Goal: Task Accomplishment & Management: Manage account settings

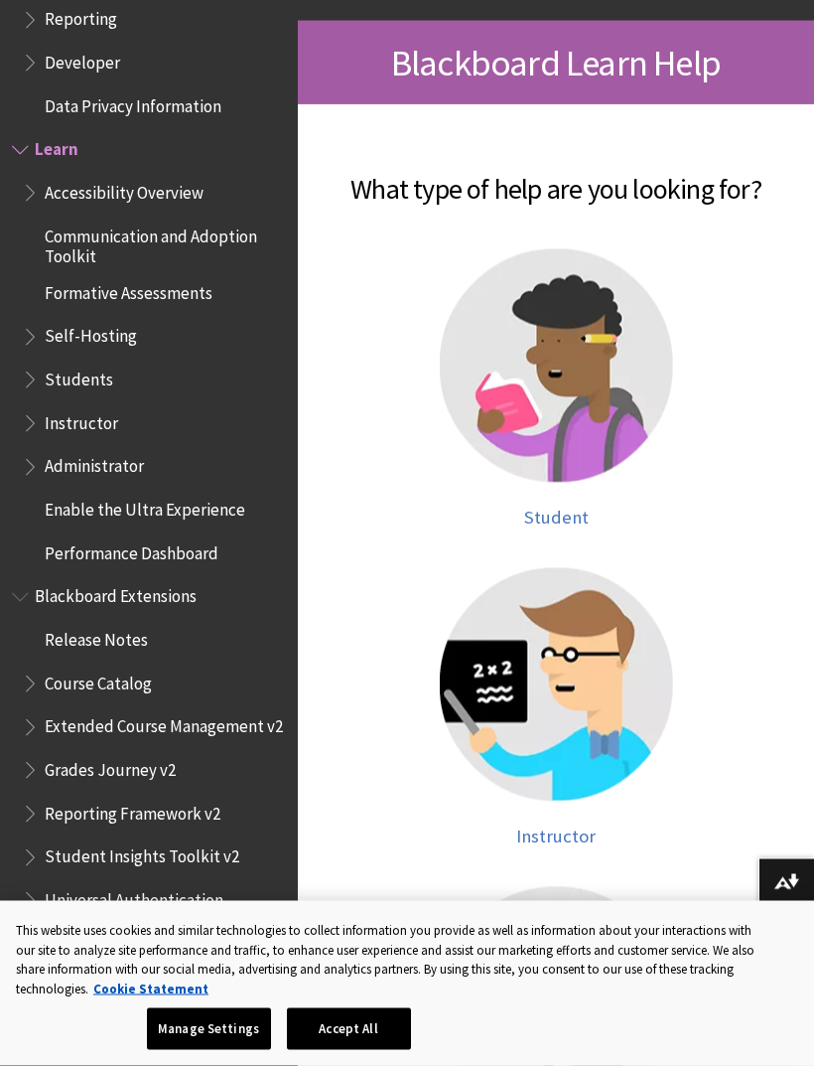
scroll to position [323, 0]
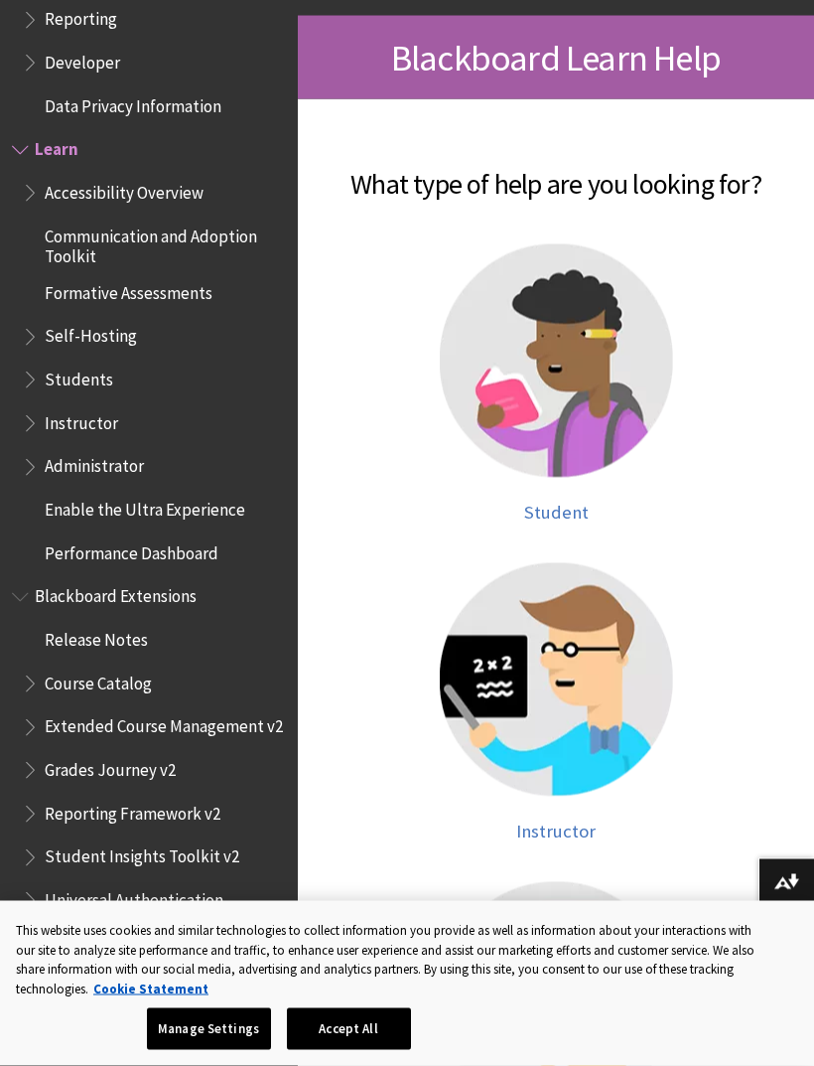
click at [552, 519] on span "Student" at bounding box center [556, 512] width 65 height 23
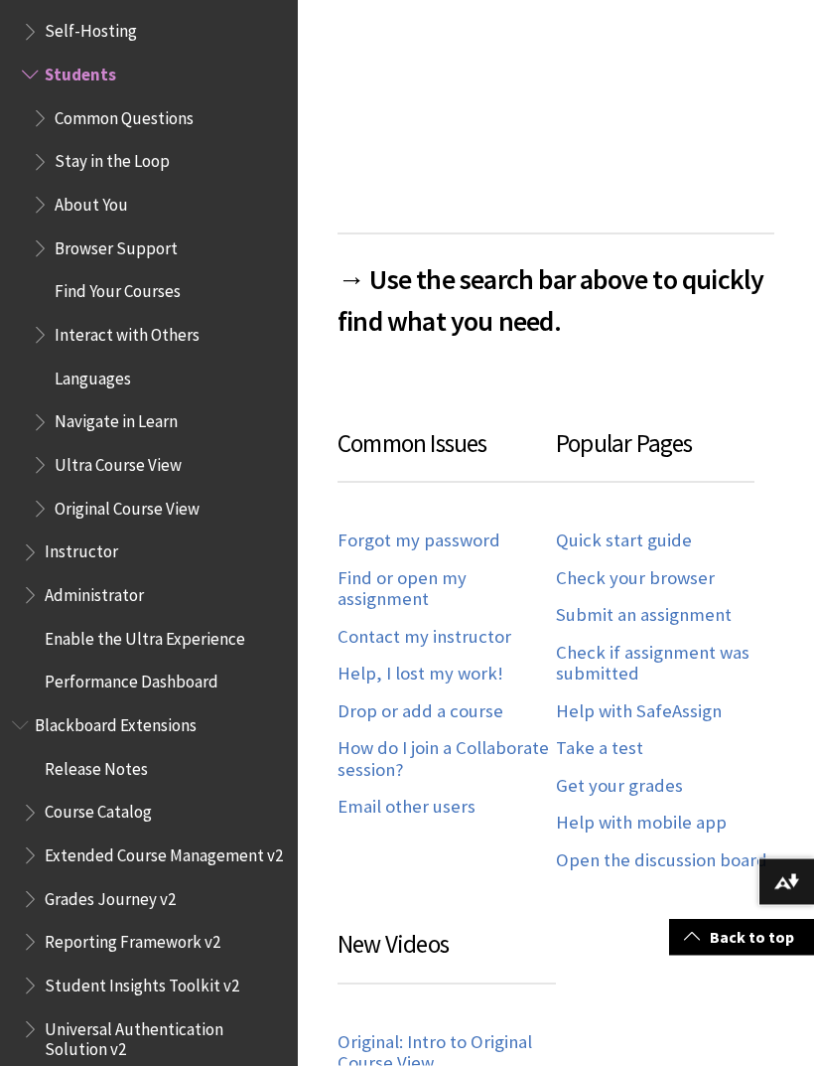
scroll to position [705, 0]
click at [446, 547] on link "Forgot my password" at bounding box center [419, 539] width 163 height 23
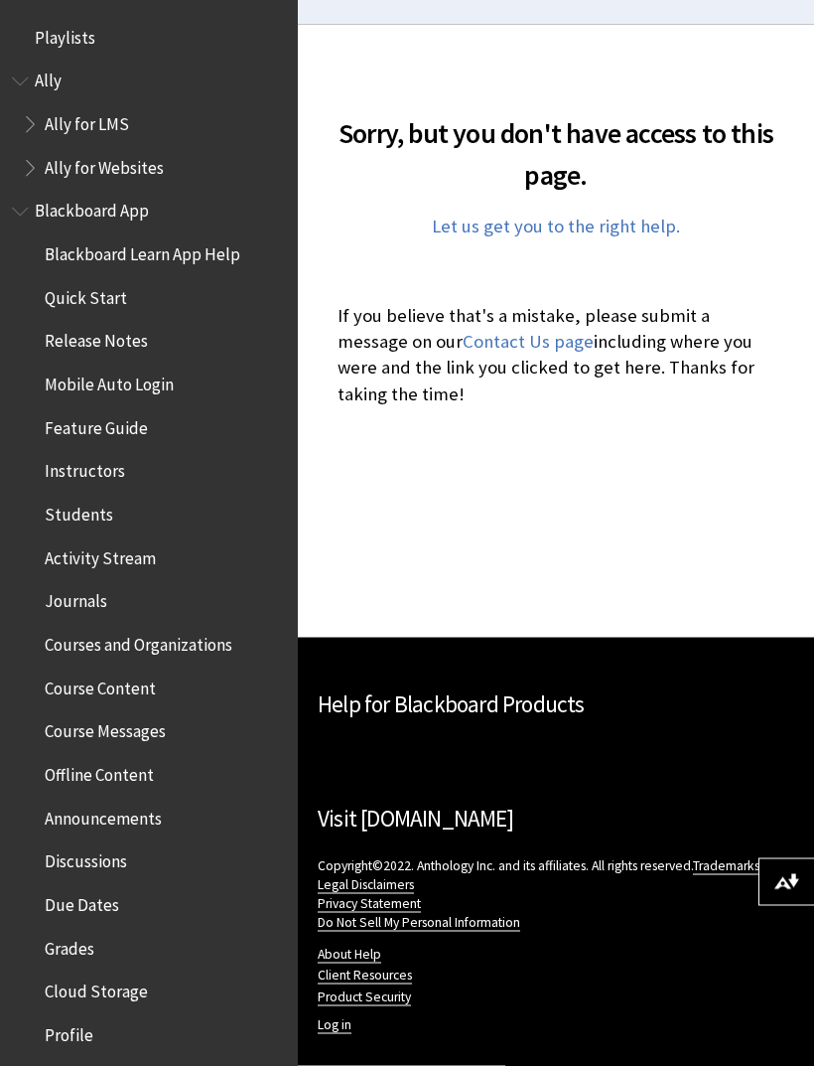
scroll to position [581, 0]
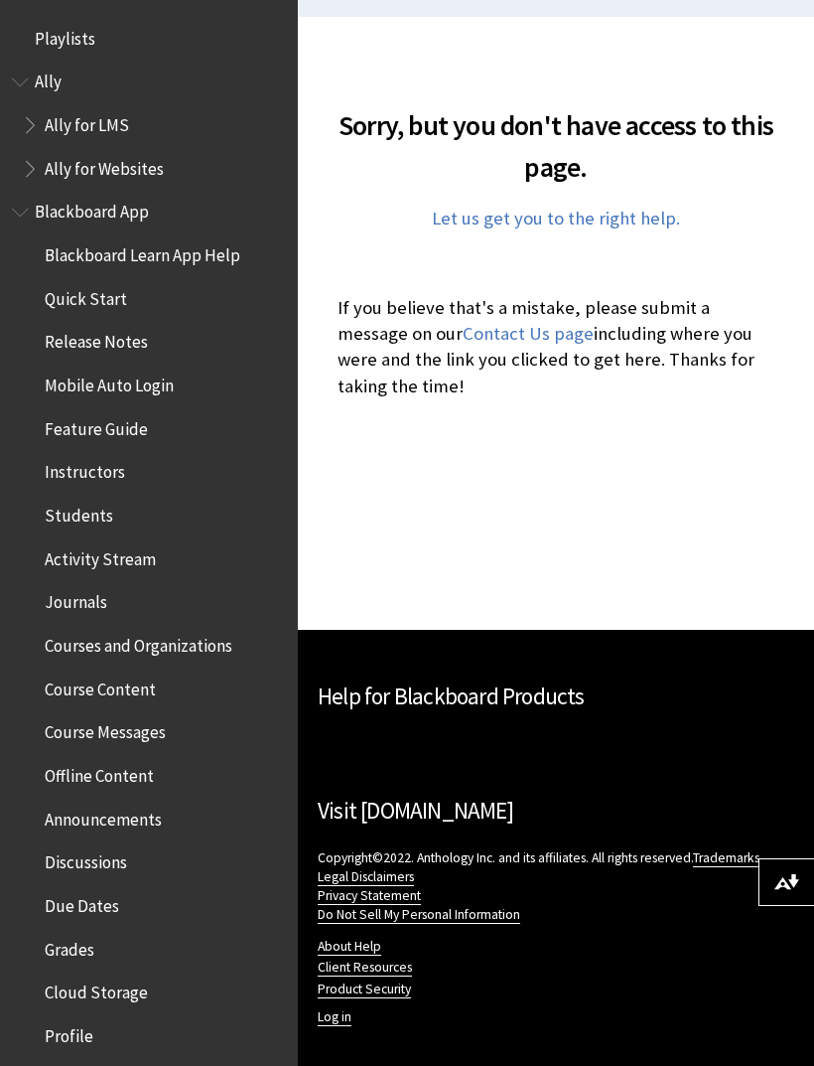
click at [334, 1026] on link "Log in" at bounding box center [335, 1017] width 34 height 18
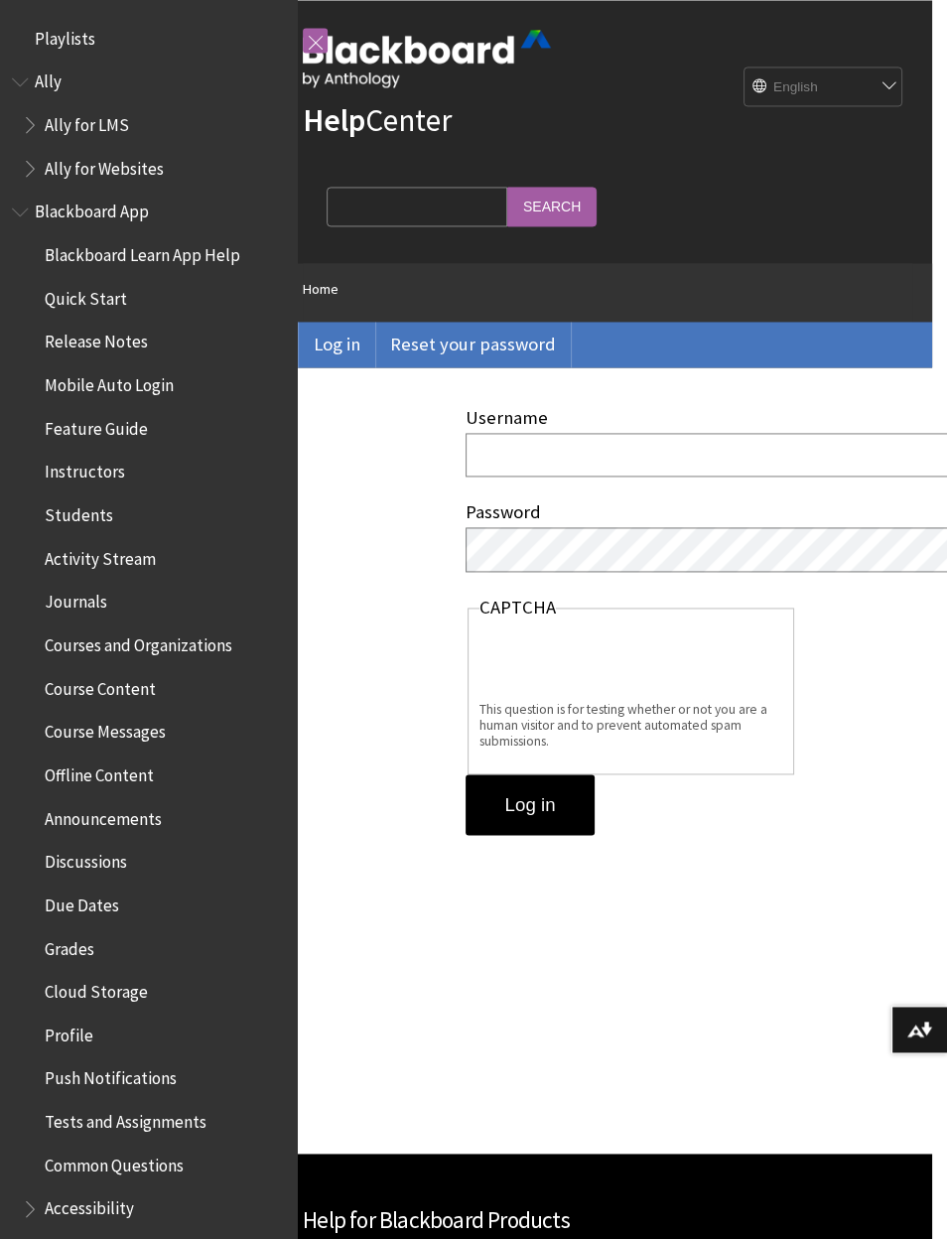
scroll to position [17, 0]
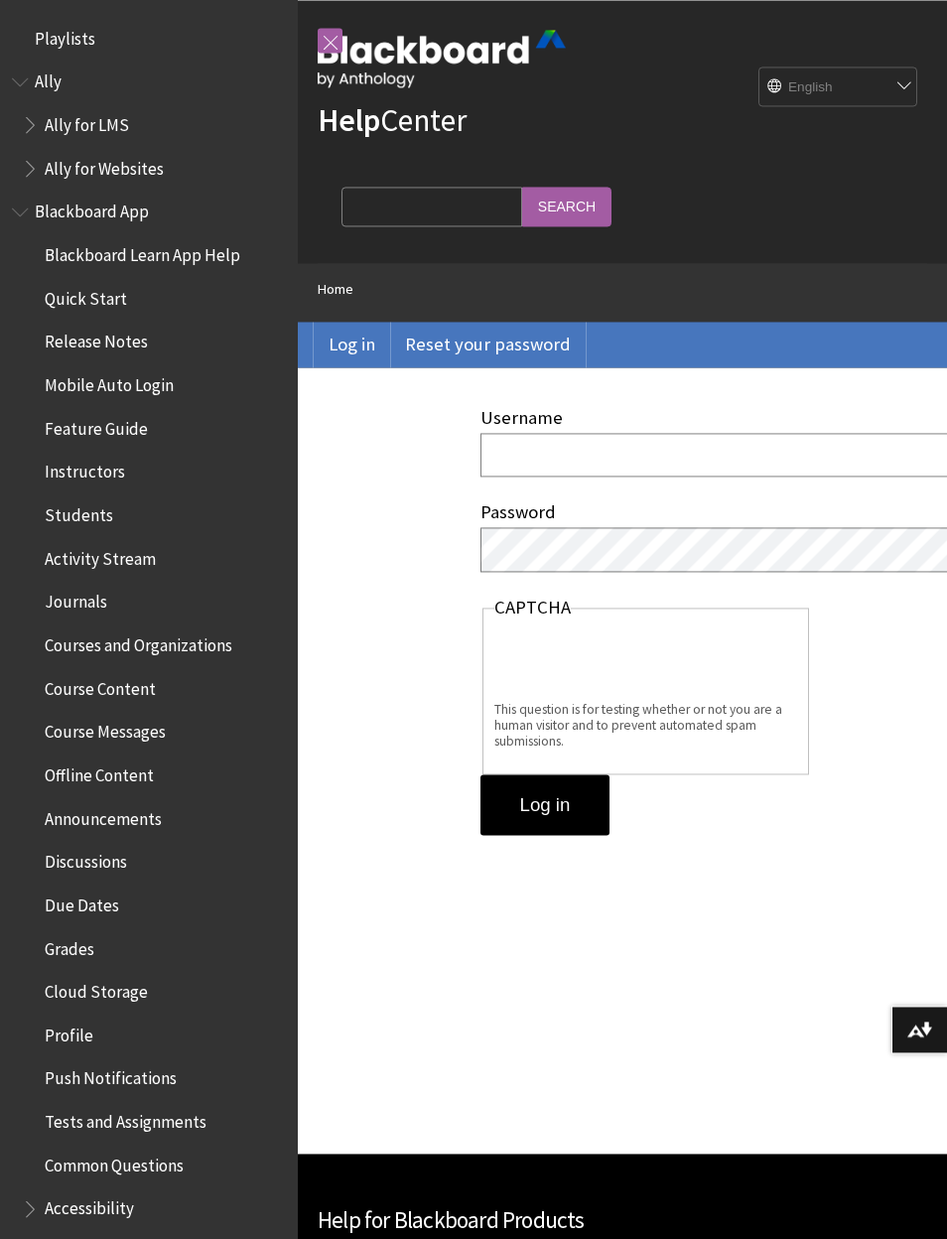
click at [666, 465] on input "Username" at bounding box center [826, 454] width 691 height 43
type input "kallen12@students.gntc.org"
click at [504, 358] on link "Reset your password" at bounding box center [488, 345] width 196 height 46
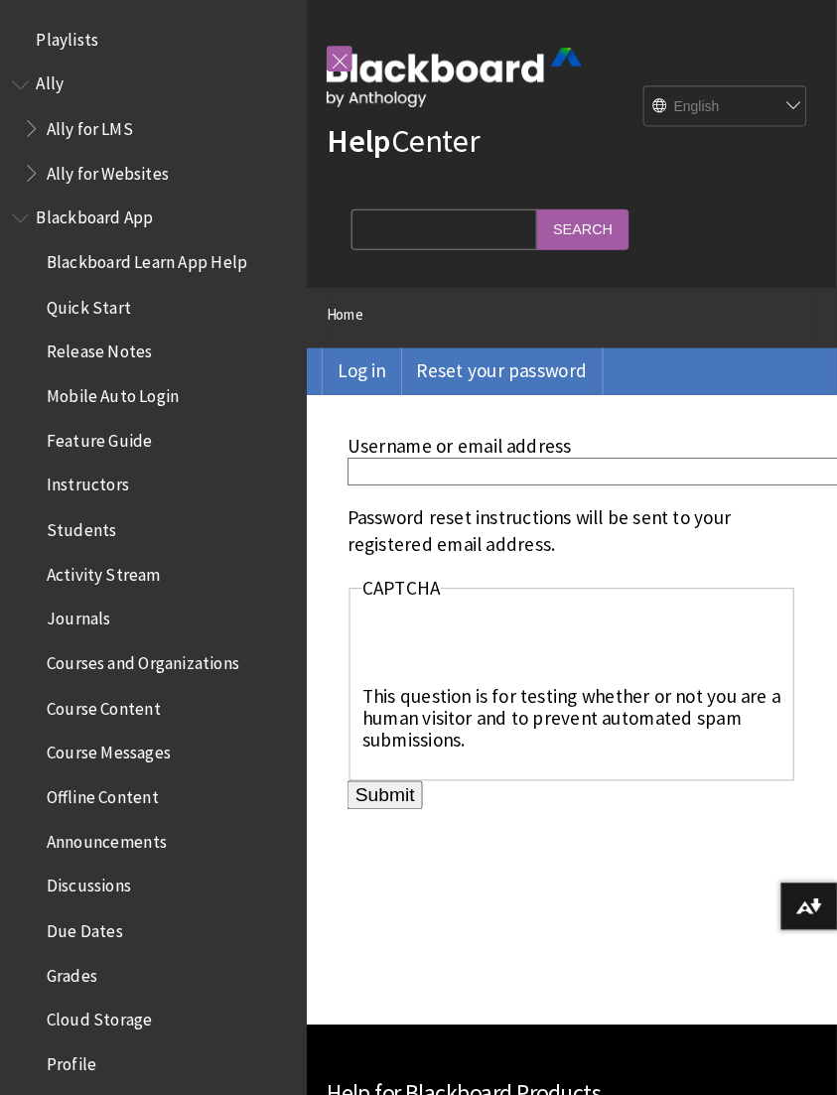
scroll to position [3, 0]
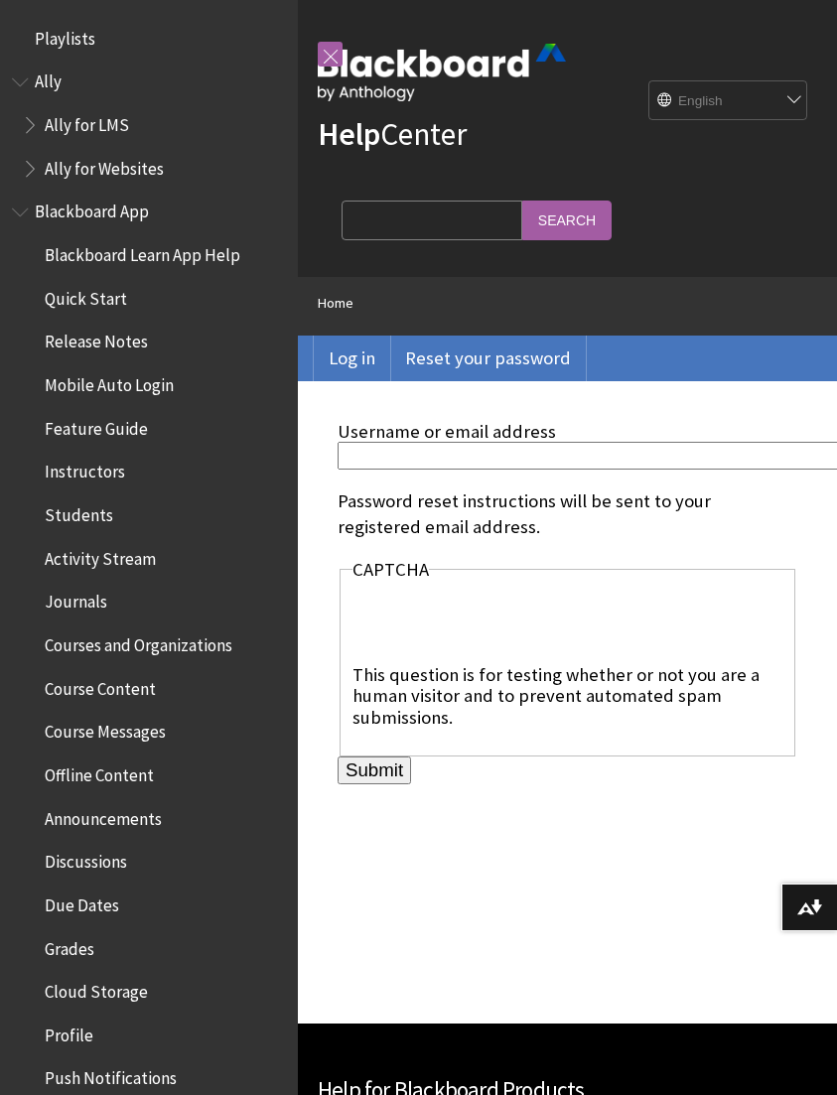
click at [508, 467] on input "Username or email address" at bounding box center [676, 455] width 677 height 27
type input "[EMAIL_ADDRESS][DOMAIN_NAME]"
click at [411, 785] on input "Submit" at bounding box center [374, 771] width 73 height 28
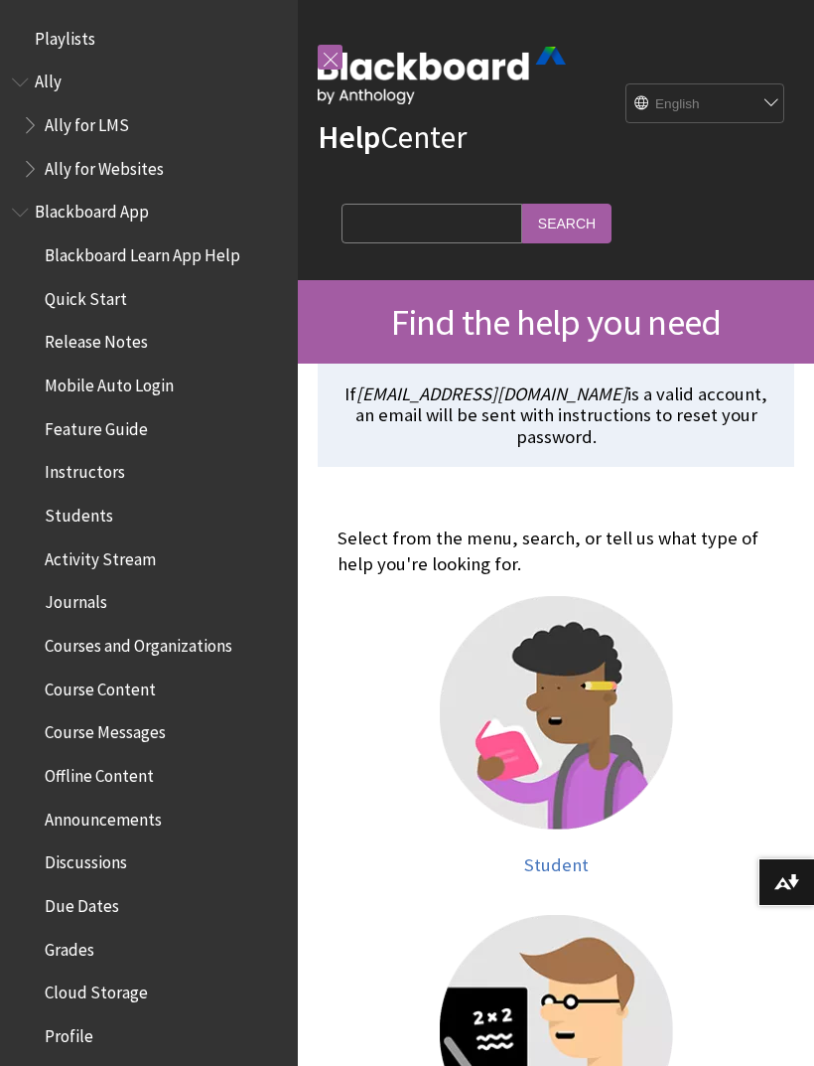
click at [332, 66] on link at bounding box center [330, 57] width 25 height 25
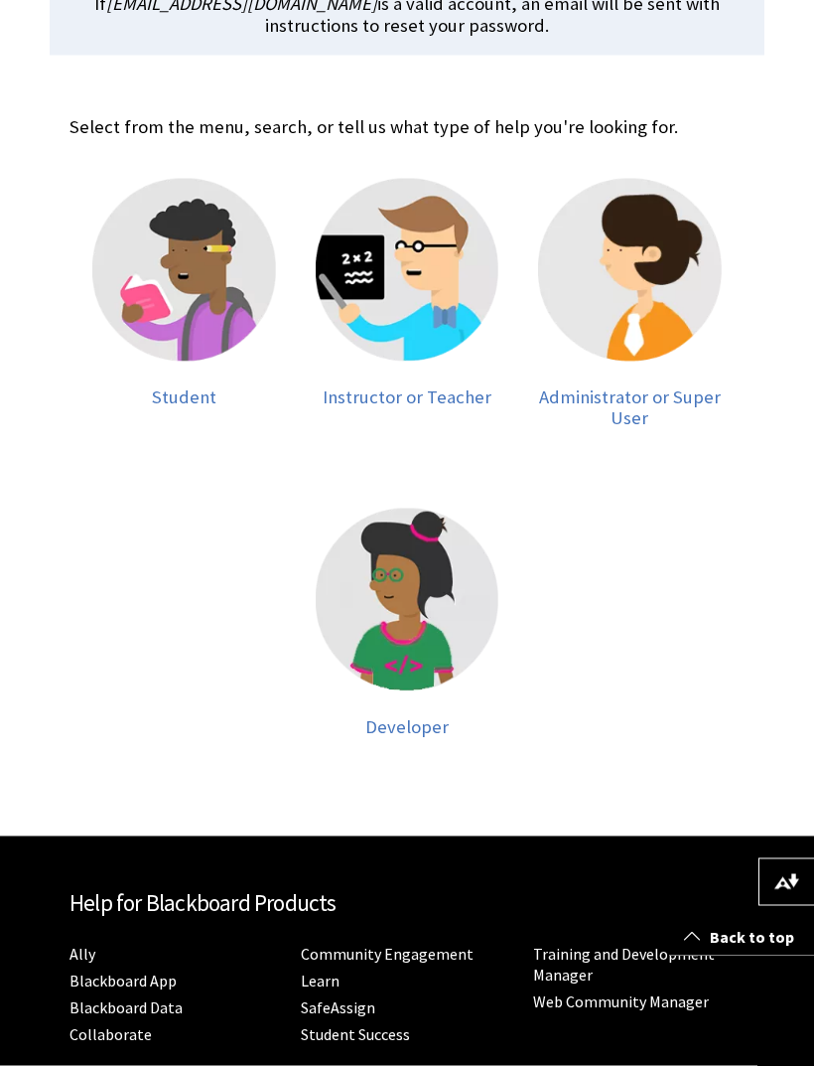
scroll to position [507, 0]
